Goal: Obtain resource: Download file/media

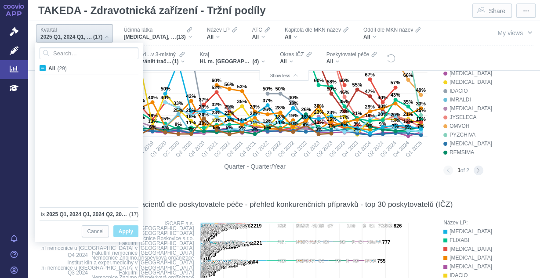
scroll to position [233, 0]
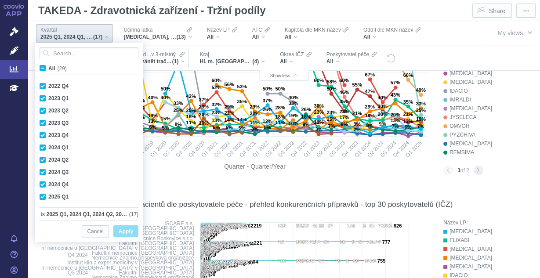
click at [182, 62] on div "Vředový zánět tračníku [[MEDICAL_DATA]] - idiopatická proktokolitida (1)" at bounding box center [151, 61] width 65 height 7
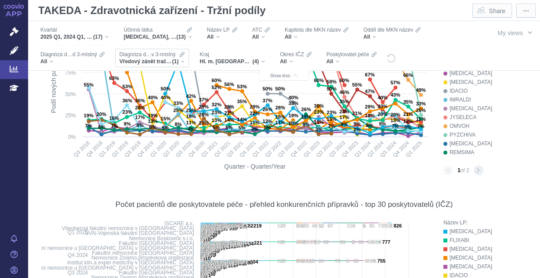
click at [183, 61] on div "Vředový zánět tračníku [[MEDICAL_DATA]] - idiopatická proktokolitida (1)" at bounding box center [151, 61] width 65 height 7
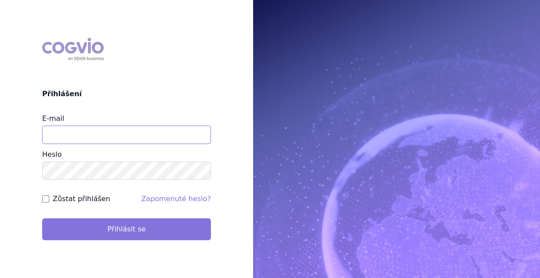
type input "[EMAIL_ADDRESS][DOMAIN_NAME]"
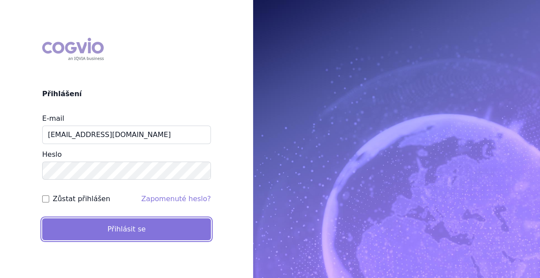
click at [151, 231] on button "Přihlásit se" at bounding box center [126, 229] width 169 height 22
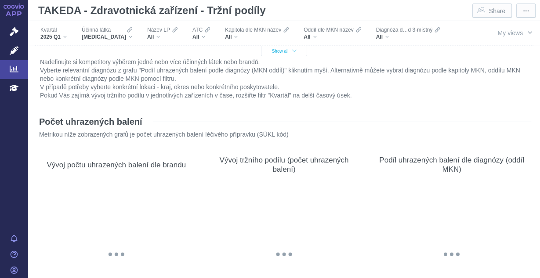
click at [292, 50] on icon "button" at bounding box center [294, 51] width 4 height 5
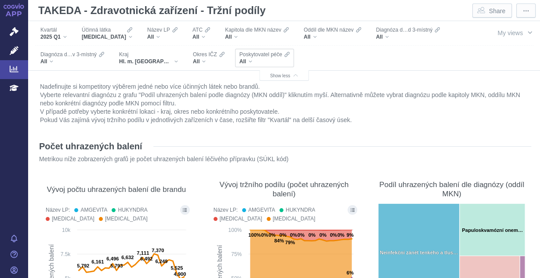
click at [239, 65] on div "All" at bounding box center [264, 61] width 50 height 7
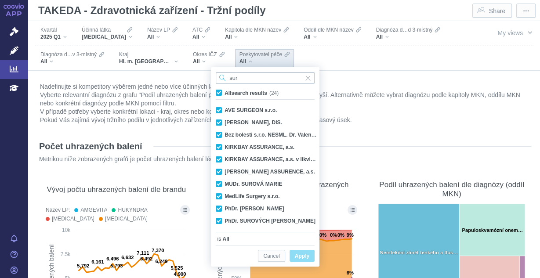
type input "surg"
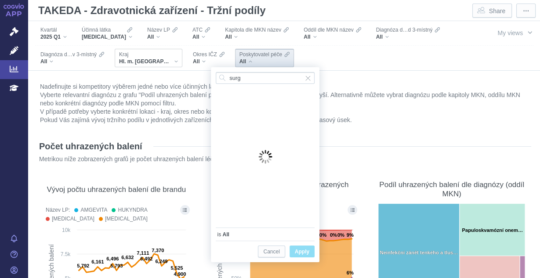
click at [154, 61] on div "Hl. m. Praha" at bounding box center [148, 61] width 59 height 7
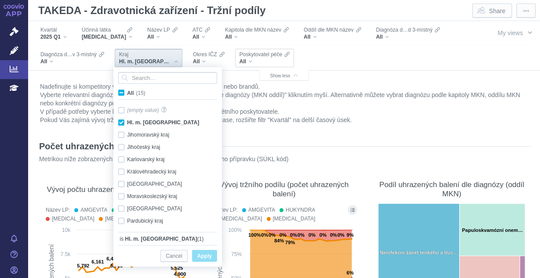
click at [239, 56] on span "Poskytovatel péče" at bounding box center [260, 54] width 43 height 7
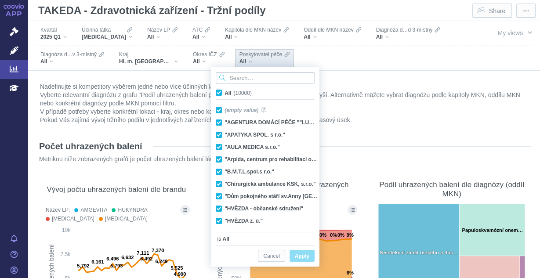
click at [239, 61] on div "All" at bounding box center [264, 61] width 50 height 7
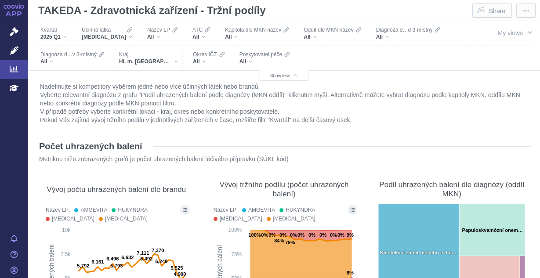
click at [154, 62] on div "Hl. m. Praha" at bounding box center [148, 61] width 59 height 7
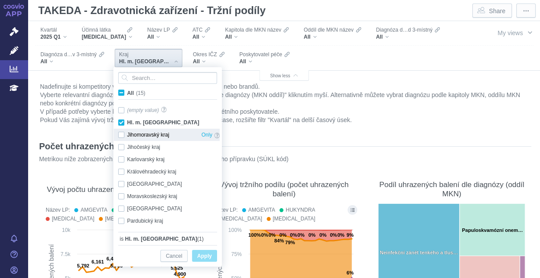
click at [122, 136] on div "Jihomoravský kraj Only" at bounding box center [169, 135] width 110 height 12
checkbox input "true"
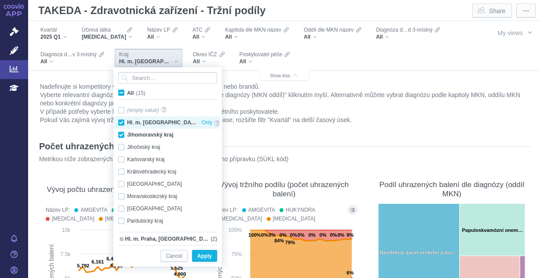
click at [123, 124] on div "Hl. m. Praha Only" at bounding box center [169, 122] width 110 height 12
checkbox input "false"
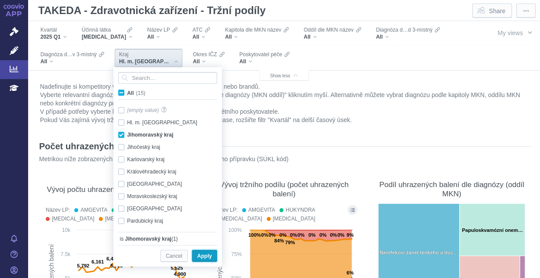
click at [203, 253] on span "Apply" at bounding box center [204, 256] width 14 height 11
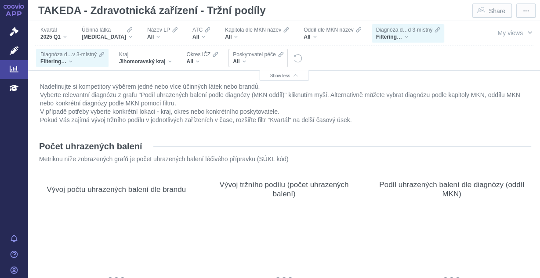
click at [246, 61] on div "All" at bounding box center [258, 61] width 50 height 7
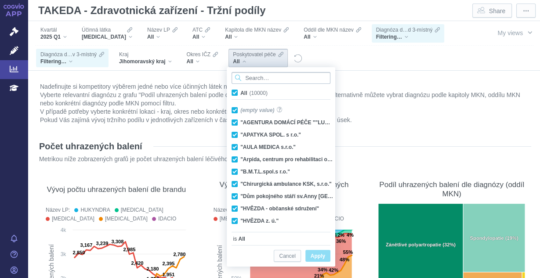
click at [256, 76] on input "Search attribute values" at bounding box center [280, 78] width 99 height 12
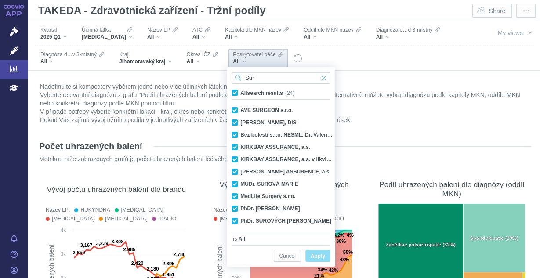
type input "Sur"
click at [323, 78] on span "Input clear" at bounding box center [324, 78] width 6 height 12
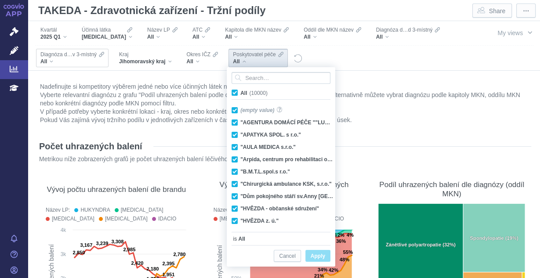
click at [52, 61] on div "All" at bounding box center [72, 61] width 64 height 7
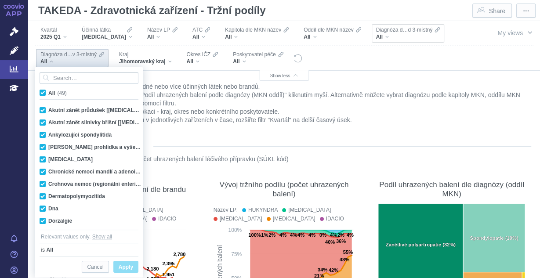
click at [383, 37] on div "All" at bounding box center [408, 36] width 64 height 7
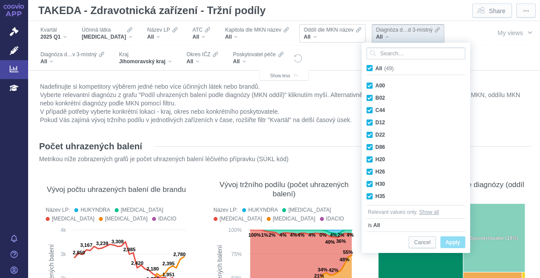
click at [307, 37] on div "All" at bounding box center [331, 36] width 57 height 7
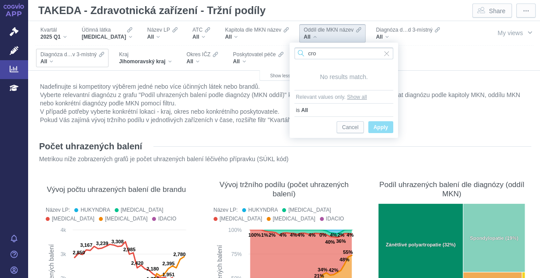
type input "cro"
click at [51, 62] on div "All" at bounding box center [72, 61] width 64 height 7
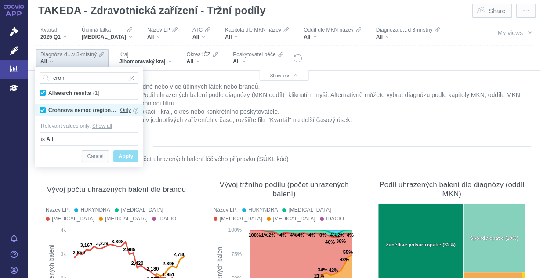
type input "croh"
click at [126, 109] on span "Only" at bounding box center [125, 110] width 11 height 10
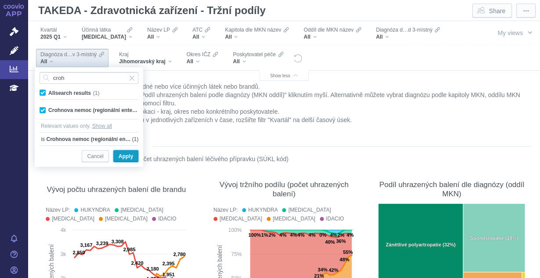
click at [130, 157] on span "Apply" at bounding box center [126, 156] width 14 height 11
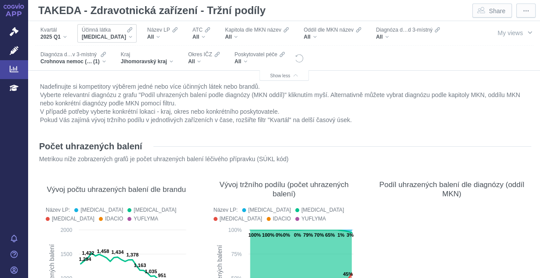
click at [123, 37] on div "[MEDICAL_DATA]" at bounding box center [107, 36] width 51 height 7
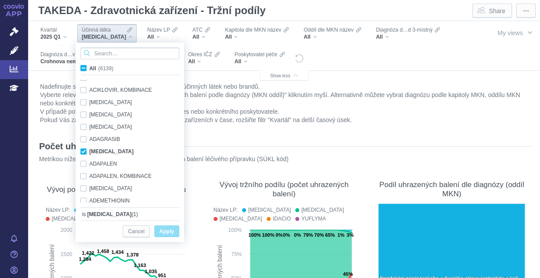
scroll to position [584, 0]
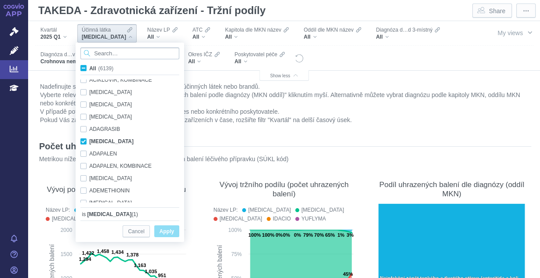
click at [117, 56] on input "Search attribute values" at bounding box center [129, 53] width 99 height 12
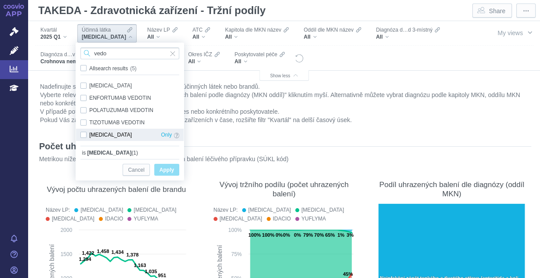
type input "vedo"
click at [84, 135] on div "VEDOLIZUMAB Only" at bounding box center [130, 135] width 108 height 12
checkbox input "true"
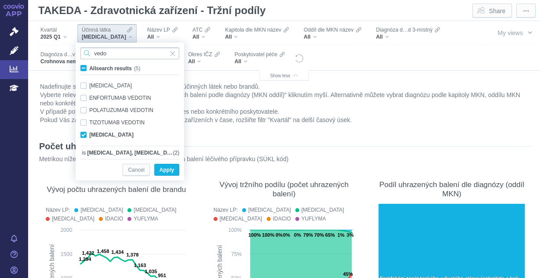
click at [121, 54] on input "vedo" at bounding box center [129, 53] width 99 height 12
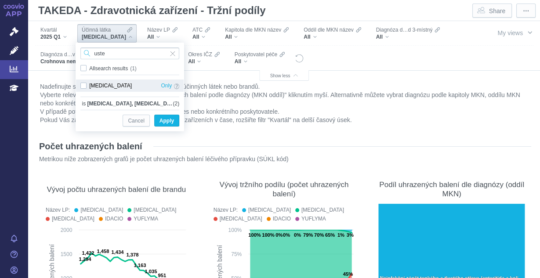
type input "uste"
click at [83, 86] on div "USTEKINUMAB Only" at bounding box center [130, 85] width 108 height 12
checkbox input "true"
click at [111, 55] on input "uste" at bounding box center [129, 53] width 99 height 12
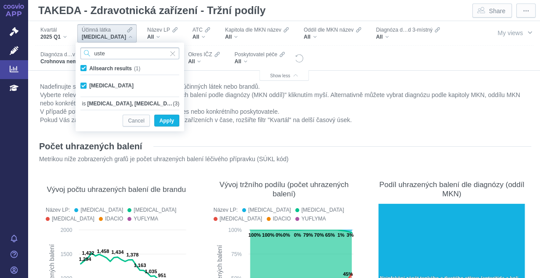
click at [111, 55] on input "uste" at bounding box center [129, 53] width 99 height 12
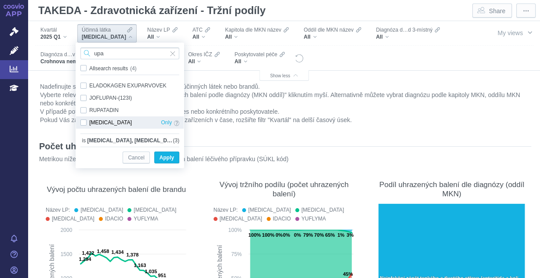
type input "upa"
click at [109, 121] on div "UPADACITINIB Only" at bounding box center [130, 122] width 108 height 12
checkbox input "true"
click at [113, 53] on input "upa" at bounding box center [129, 53] width 99 height 12
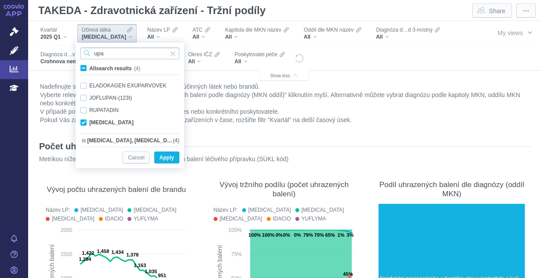
click at [113, 53] on input "upa" at bounding box center [129, 53] width 99 height 12
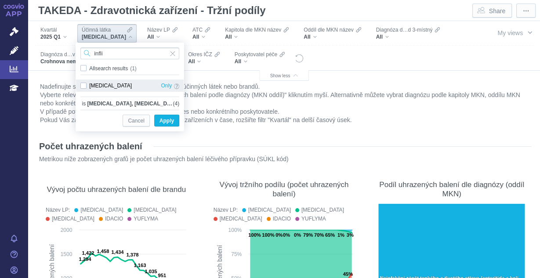
type input "infli"
click at [90, 83] on div "INFLIXIMAB Only" at bounding box center [130, 85] width 108 height 12
checkbox input "true"
click at [106, 54] on input "infli" at bounding box center [129, 53] width 99 height 12
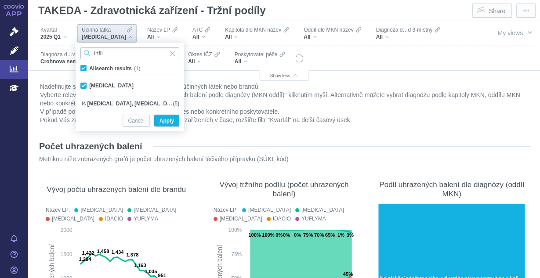
click at [106, 54] on input "infli" at bounding box center [129, 53] width 99 height 12
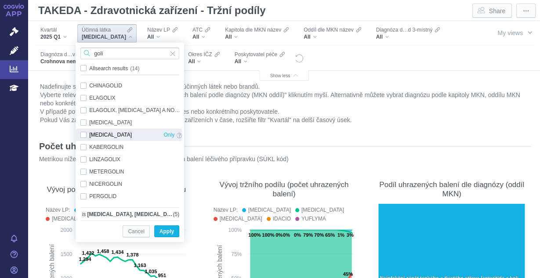
type input "goli"
click at [97, 133] on div "GOLIMUMAB Only" at bounding box center [131, 135] width 110 height 12
checkbox input "true"
click at [113, 49] on input "goli" at bounding box center [129, 53] width 99 height 12
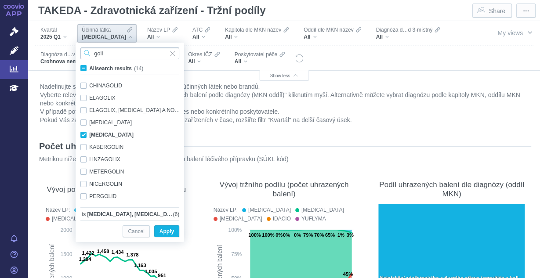
click at [113, 49] on input "goli" at bounding box center [129, 53] width 99 height 12
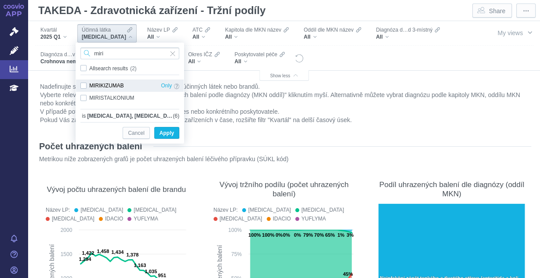
type input "miri"
click at [115, 85] on div "MIRIKIZUMAB Only" at bounding box center [130, 85] width 108 height 12
checkbox input "true"
click at [113, 54] on input "miri" at bounding box center [129, 53] width 99 height 12
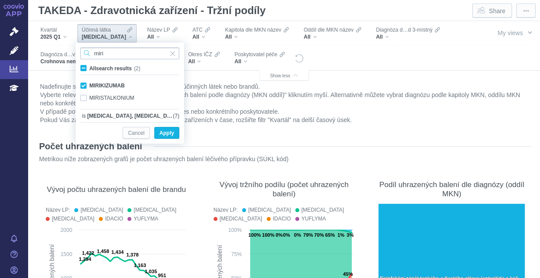
click at [113, 54] on input "miri" at bounding box center [129, 53] width 99 height 12
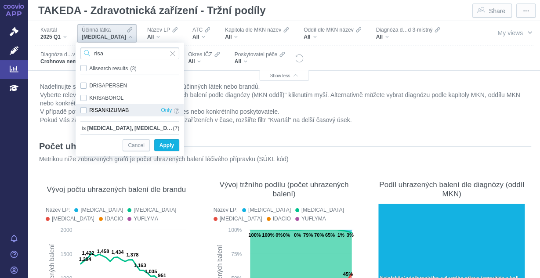
type input "risa"
click at [87, 110] on div "RISANKIZUMAB Only" at bounding box center [130, 110] width 108 height 12
checkbox input "true"
click at [121, 54] on input "risa" at bounding box center [129, 53] width 99 height 12
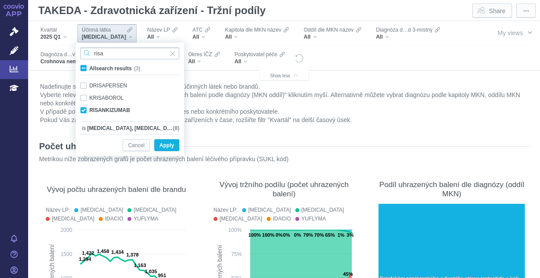
click at [121, 54] on input "risa" at bounding box center [129, 53] width 99 height 12
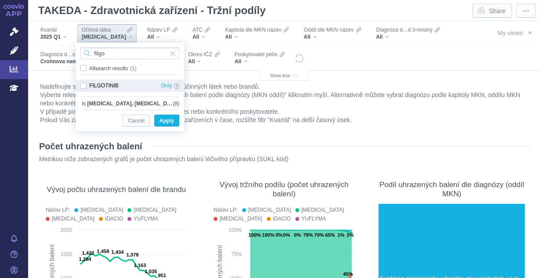
type input "filgo"
click at [105, 83] on div "FILGOTINIB Only" at bounding box center [130, 85] width 108 height 12
checkbox input "true"
click at [112, 53] on input "filgo" at bounding box center [129, 53] width 99 height 12
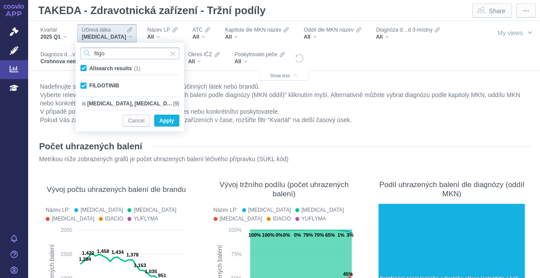
click at [112, 53] on input "filgo" at bounding box center [129, 53] width 99 height 12
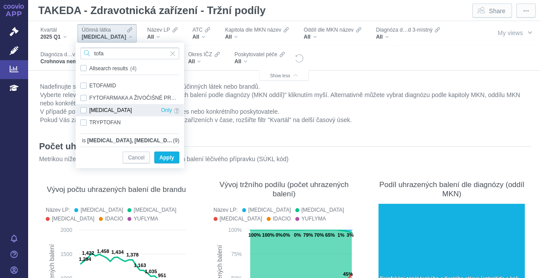
type input "tofa"
click at [95, 108] on div "TOFACITINIB Only" at bounding box center [130, 110] width 108 height 12
checkbox input "true"
click at [109, 56] on input "tofa" at bounding box center [129, 53] width 99 height 12
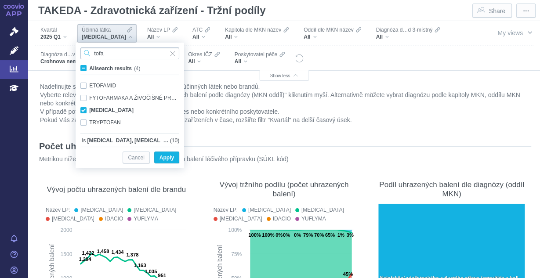
click at [109, 56] on input "tofa" at bounding box center [129, 53] width 99 height 12
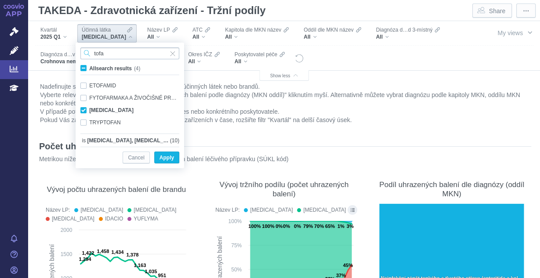
click at [110, 53] on input "tofa" at bounding box center [129, 53] width 99 height 12
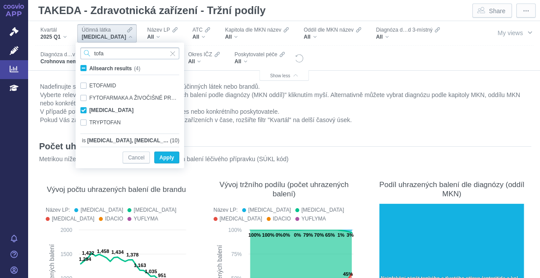
click at [110, 53] on input "tofa" at bounding box center [129, 53] width 99 height 12
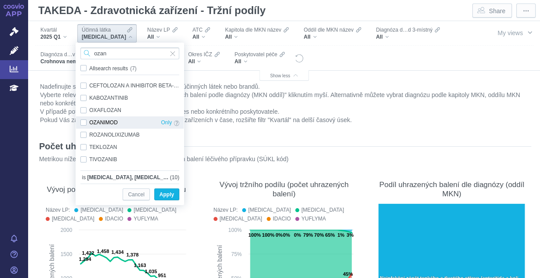
type input "ozan"
click at [115, 123] on div "OZANIMOD Only" at bounding box center [130, 122] width 108 height 12
checkbox input "true"
click at [111, 54] on input "ozan" at bounding box center [129, 53] width 99 height 12
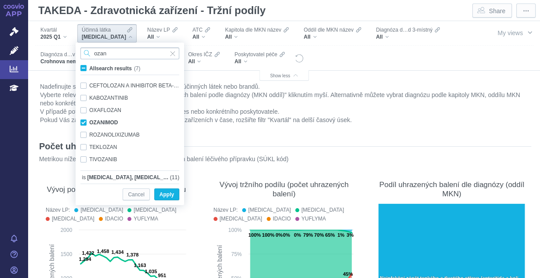
click at [111, 54] on input "ozan" at bounding box center [129, 53] width 99 height 12
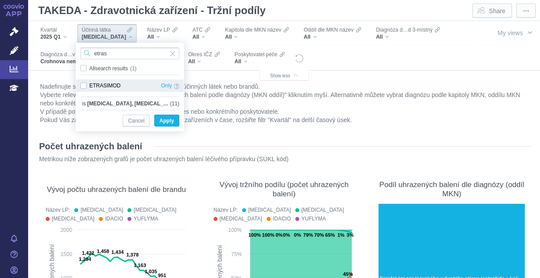
type input "etras"
click at [85, 86] on div "ETRASIMOD Only" at bounding box center [130, 85] width 108 height 12
checkbox input "true"
click at [165, 119] on span "Apply" at bounding box center [166, 120] width 14 height 11
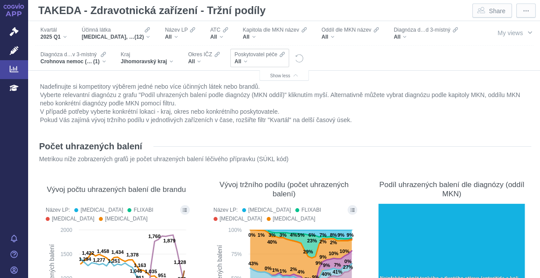
click at [285, 60] on div "All" at bounding box center [259, 61] width 50 height 7
click at [285, 61] on div "All" at bounding box center [259, 61] width 50 height 7
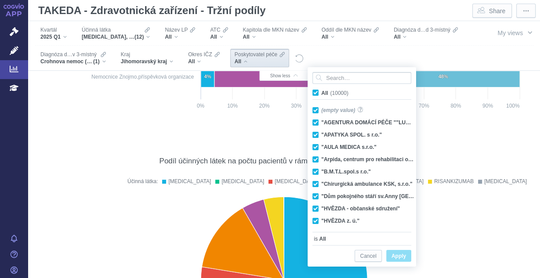
scroll to position [5967, 0]
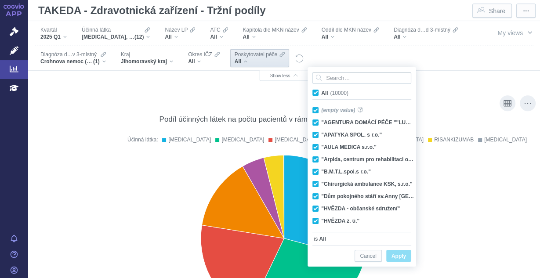
click at [455, 228] on rect at bounding box center [284, 239] width 480 height 186
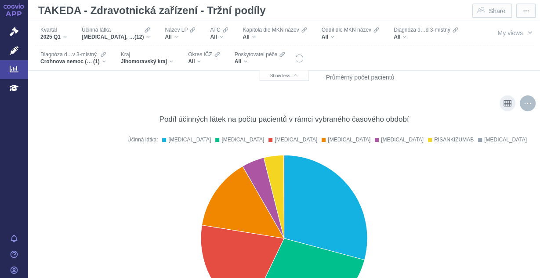
click at [520, 102] on div "More actions" at bounding box center [527, 103] width 16 height 16
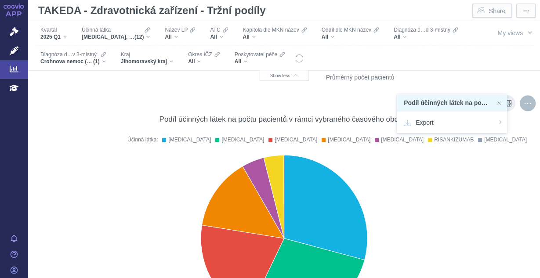
click at [500, 184] on rect at bounding box center [284, 239] width 480 height 186
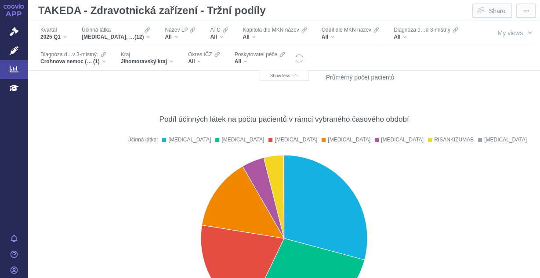
scroll to position [0, 0]
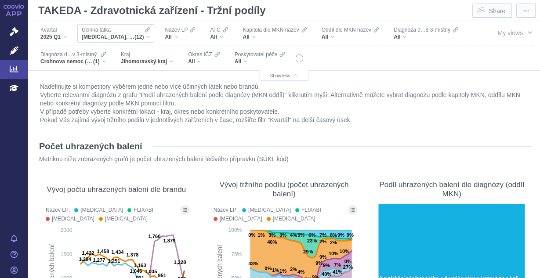
click at [144, 39] on div "ADALIMUMAB, VEDOLIZUMAB, USTEKINUMAB, UPADACITINIB, INFLIXIMAB, GOLIMUMAB, MIRI…" at bounding box center [116, 36] width 68 height 7
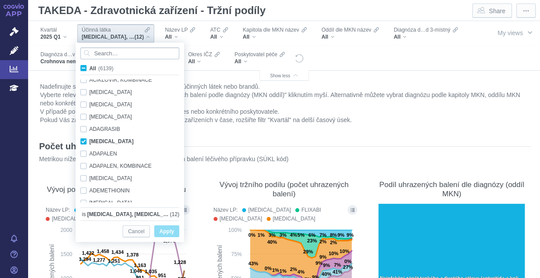
scroll to position [584, 0]
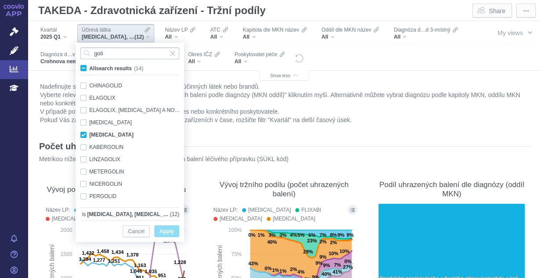
type input "golim"
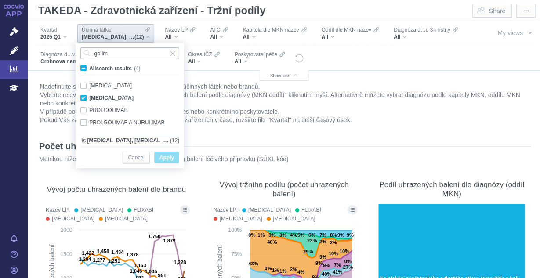
drag, startPoint x: 124, startPoint y: 54, endPoint x: 83, endPoint y: 54, distance: 41.3
click at [83, 54] on input "golim" at bounding box center [129, 53] width 99 height 12
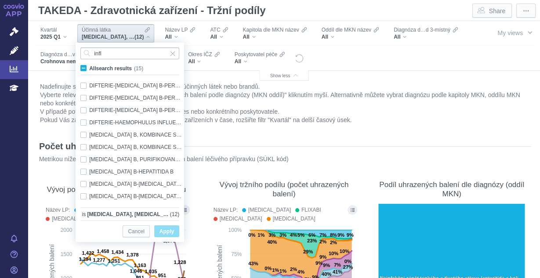
scroll to position [61, 0]
type input "i"
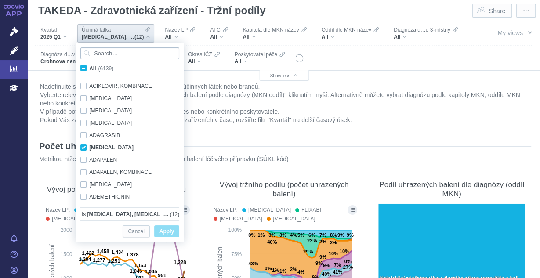
scroll to position [584, 0]
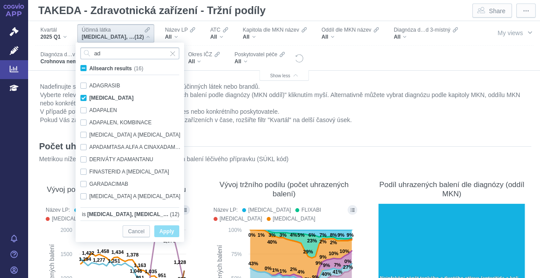
type input "a"
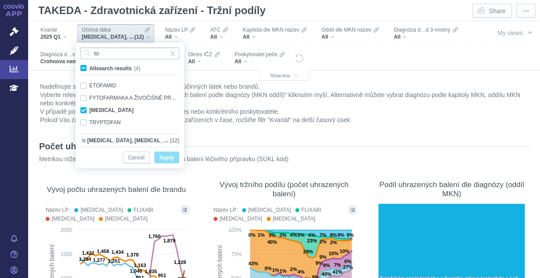
type input "t"
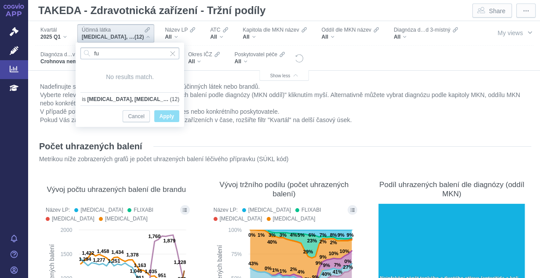
type input "f"
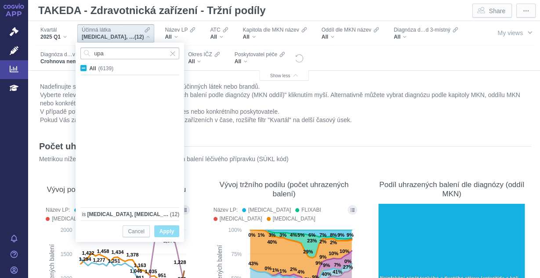
scroll to position [0, 0]
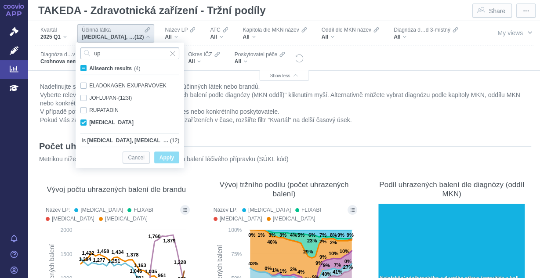
type input "u"
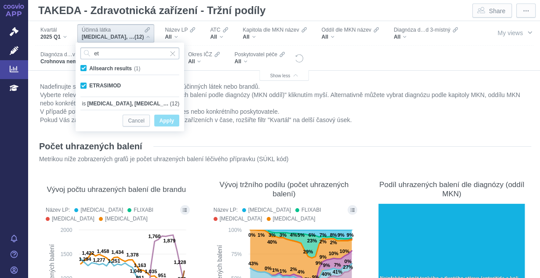
type input "e"
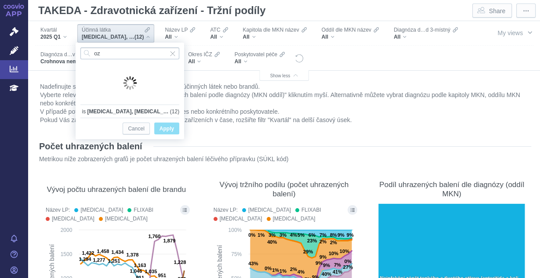
type input "o"
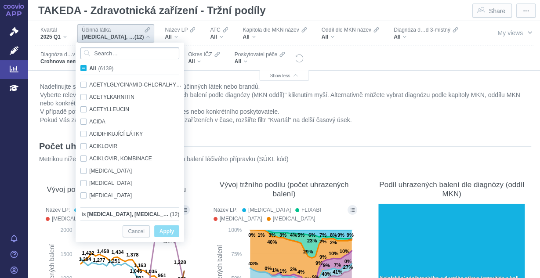
scroll to position [584, 0]
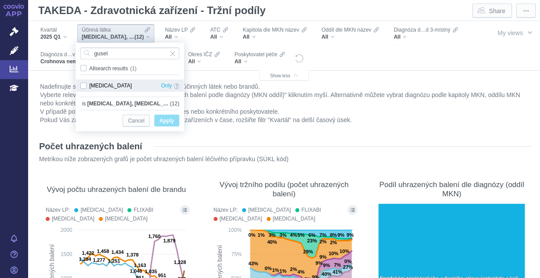
type input "gusel"
click at [85, 86] on div "GUSELKUMAB Only" at bounding box center [130, 85] width 108 height 12
checkbox input "true"
click at [166, 118] on span "Apply" at bounding box center [166, 120] width 14 height 11
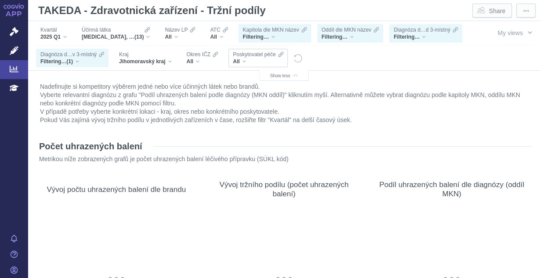
click at [283, 60] on div "All" at bounding box center [258, 61] width 50 height 7
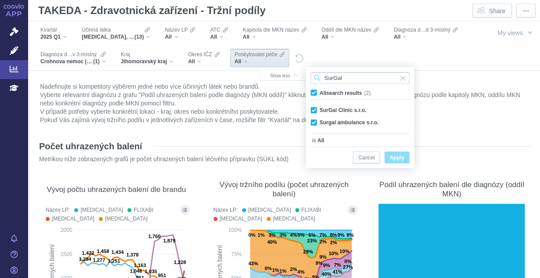
scroll to position [0, 0]
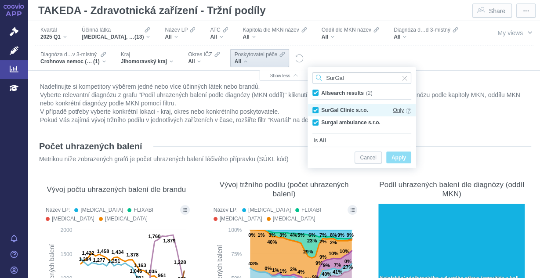
type input "SurGal"
click at [394, 108] on span "Only" at bounding box center [398, 110] width 11 height 10
checkbox input "false"
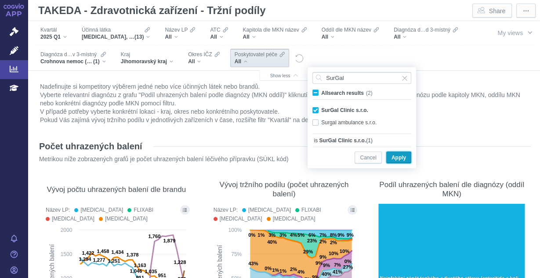
click at [394, 158] on span "Apply" at bounding box center [398, 157] width 14 height 11
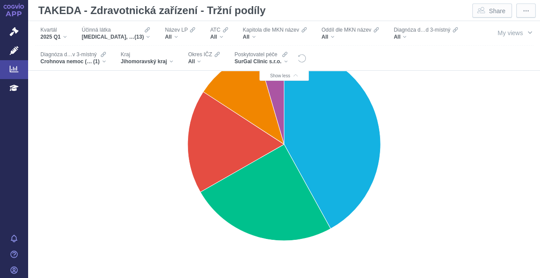
scroll to position [2647, 0]
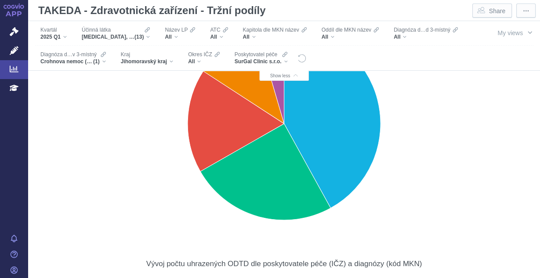
drag, startPoint x: 523, startPoint y: 125, endPoint x: 523, endPoint y: 136, distance: 11.0
click at [523, 136] on div "Podíl účinných látek na počtu uhrazených ODTD v rámci vybraného časového období…" at bounding box center [284, 103] width 494 height 263
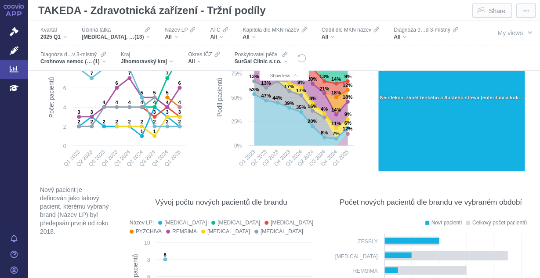
scroll to position [4707, 0]
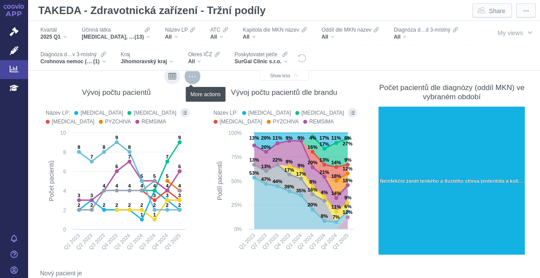
click at [192, 76] on div "More actions" at bounding box center [192, 77] width 16 height 16
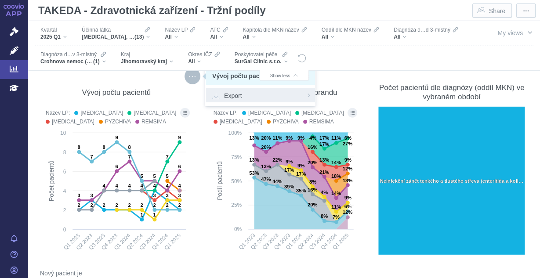
click at [218, 94] on icon at bounding box center [215, 95] width 7 height 7
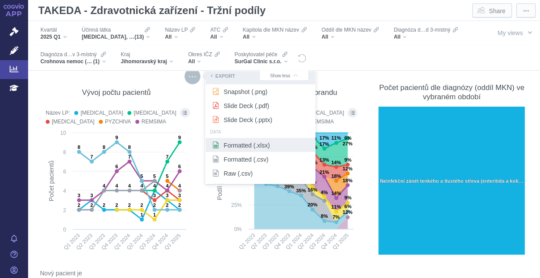
click at [232, 147] on span "Formatted (.xlsx)" at bounding box center [260, 145] width 96 height 9
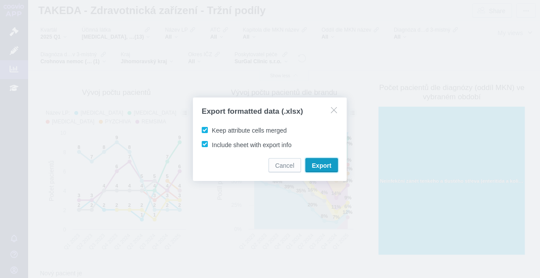
click at [309, 163] on button "Export" at bounding box center [321, 165] width 32 height 14
